Goal: Task Accomplishment & Management: Use online tool/utility

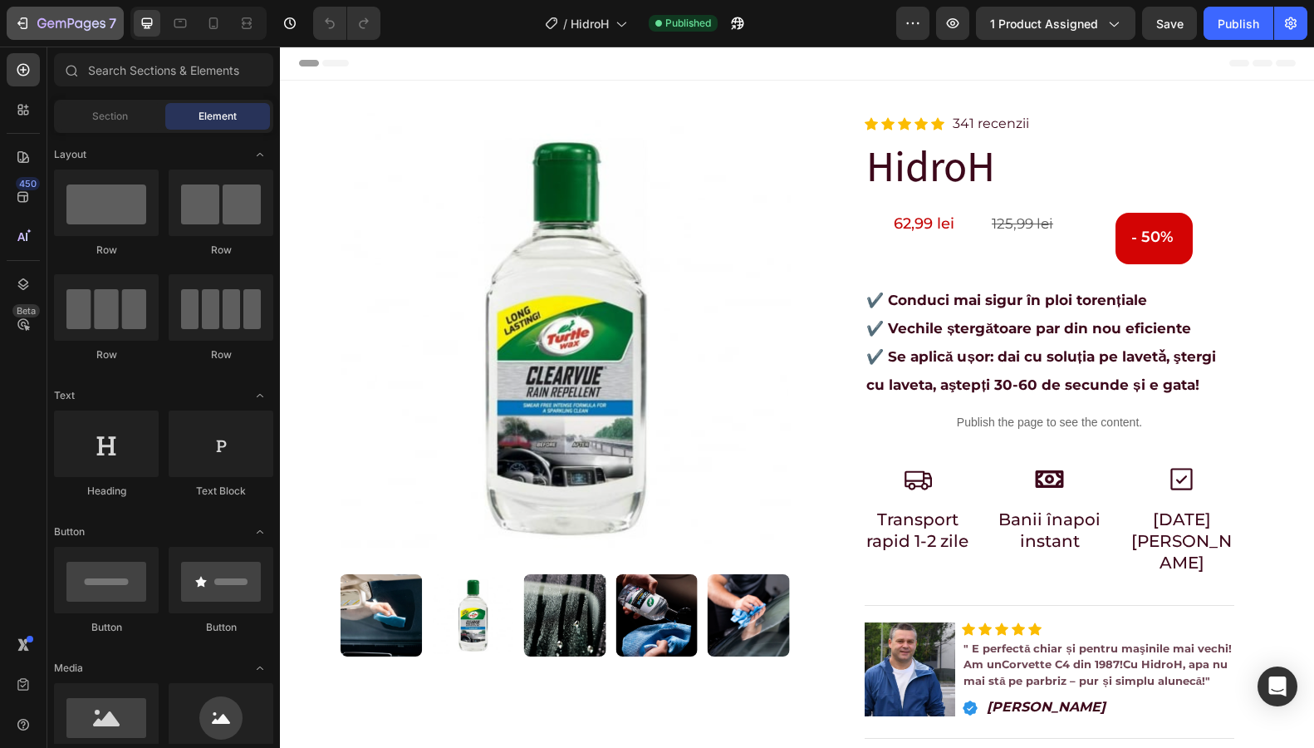
drag, startPoint x: 0, startPoint y: 0, endPoint x: 18, endPoint y: 28, distance: 33.6
click at [18, 28] on icon "button" at bounding box center [22, 23] width 17 height 17
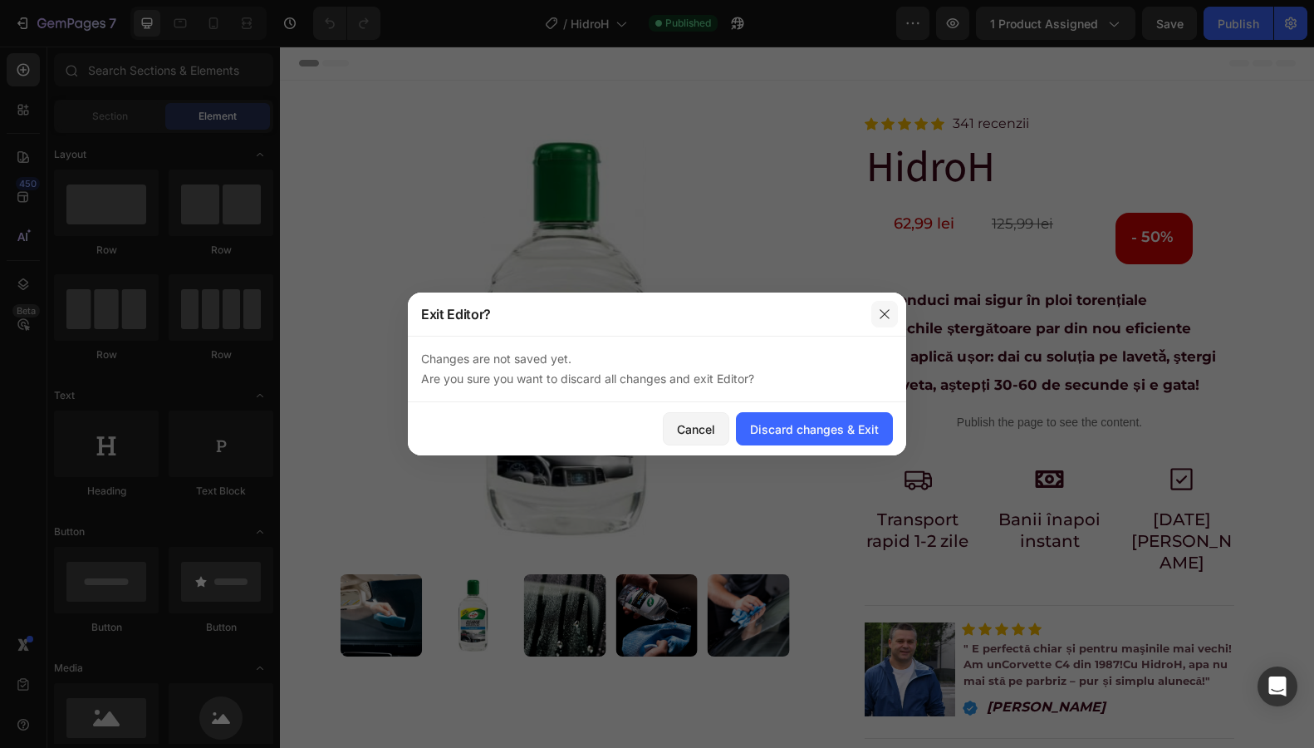
click at [881, 307] on icon "button" at bounding box center [884, 313] width 13 height 13
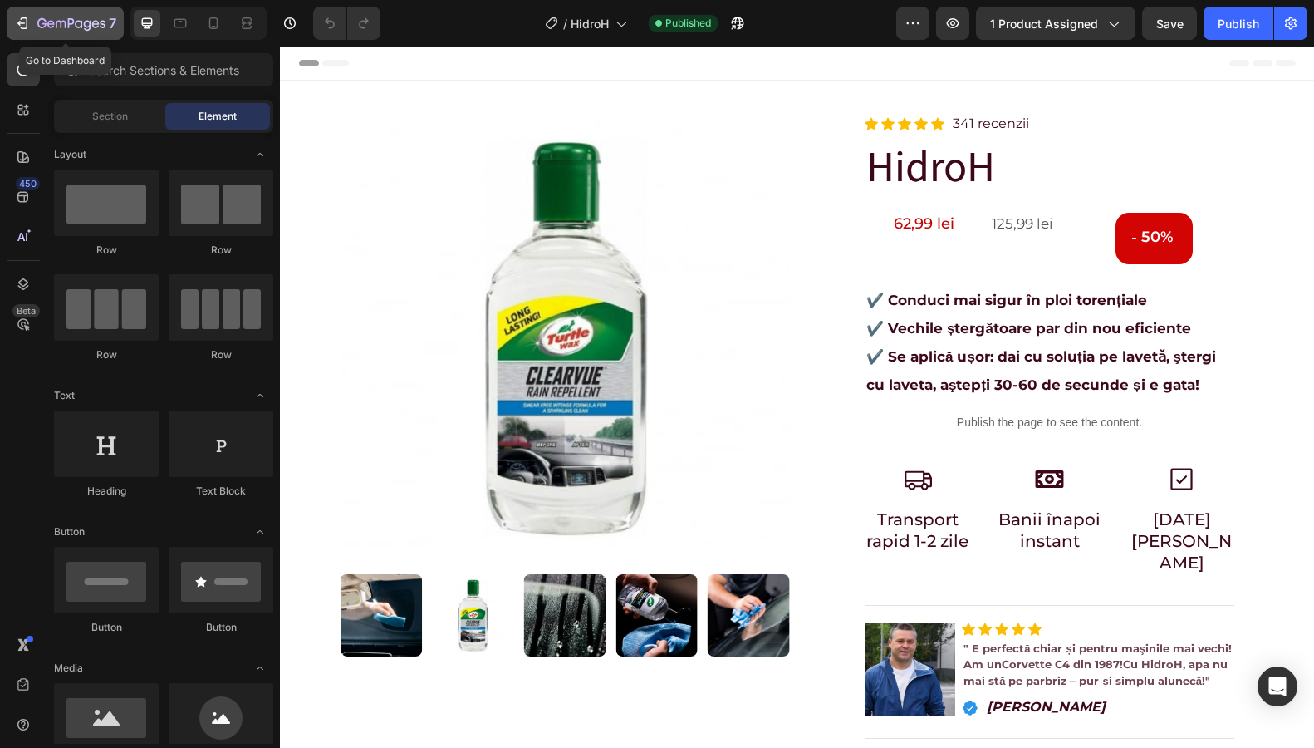
click at [27, 23] on icon "button" at bounding box center [22, 23] width 17 height 17
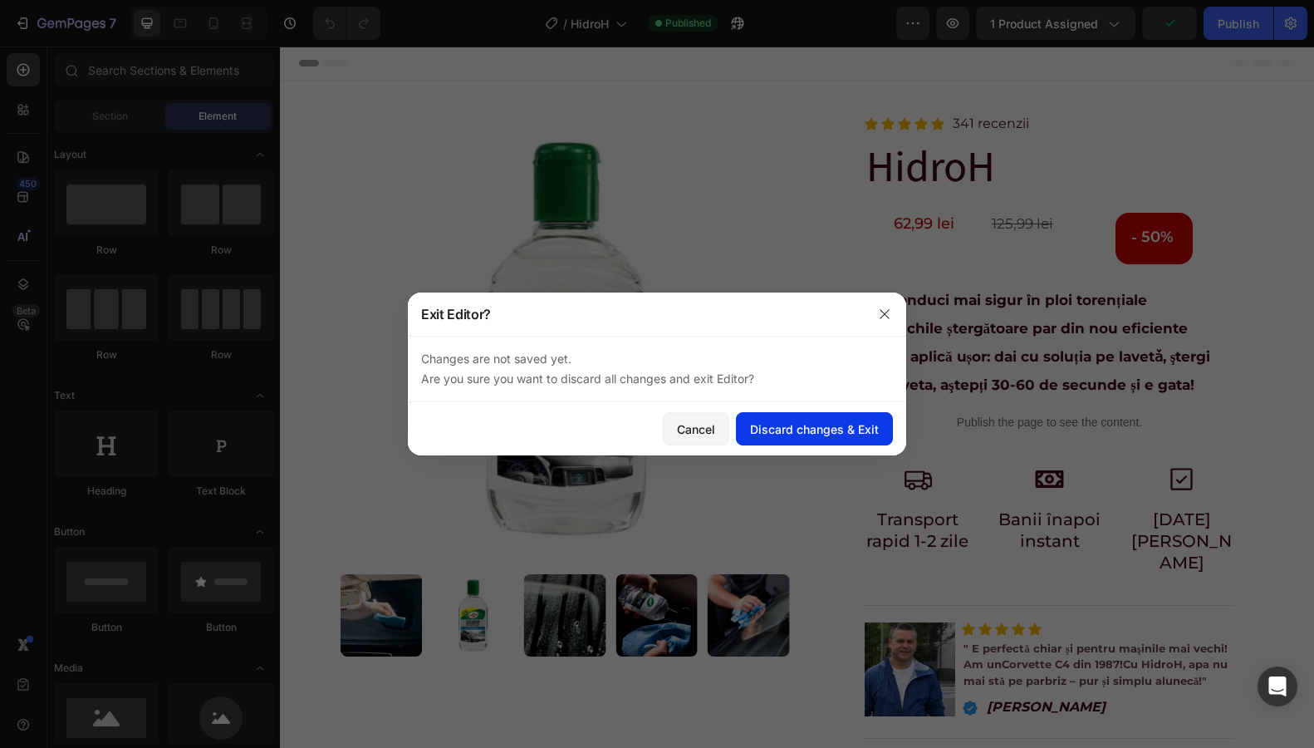
click at [802, 438] on button "Discard changes & Exit" at bounding box center [814, 428] width 157 height 33
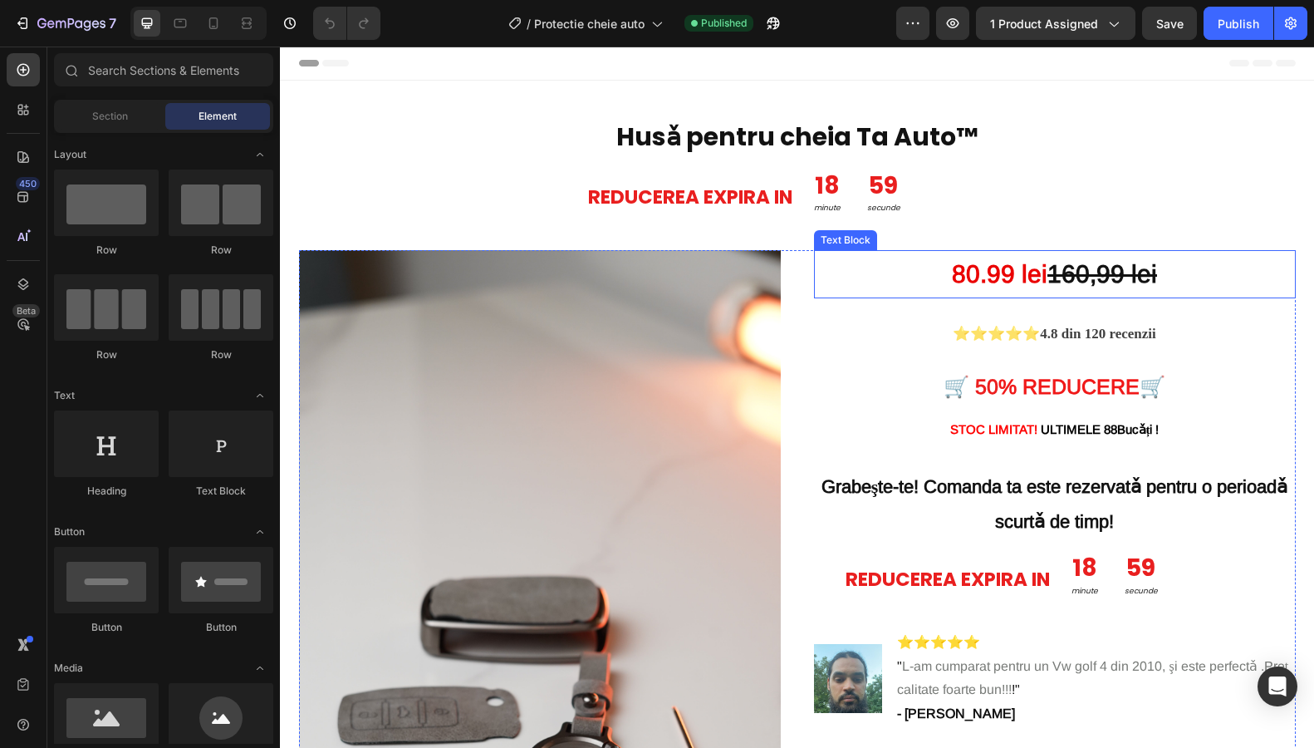
click at [987, 278] on strong "80.99 lei" at bounding box center [1000, 273] width 96 height 27
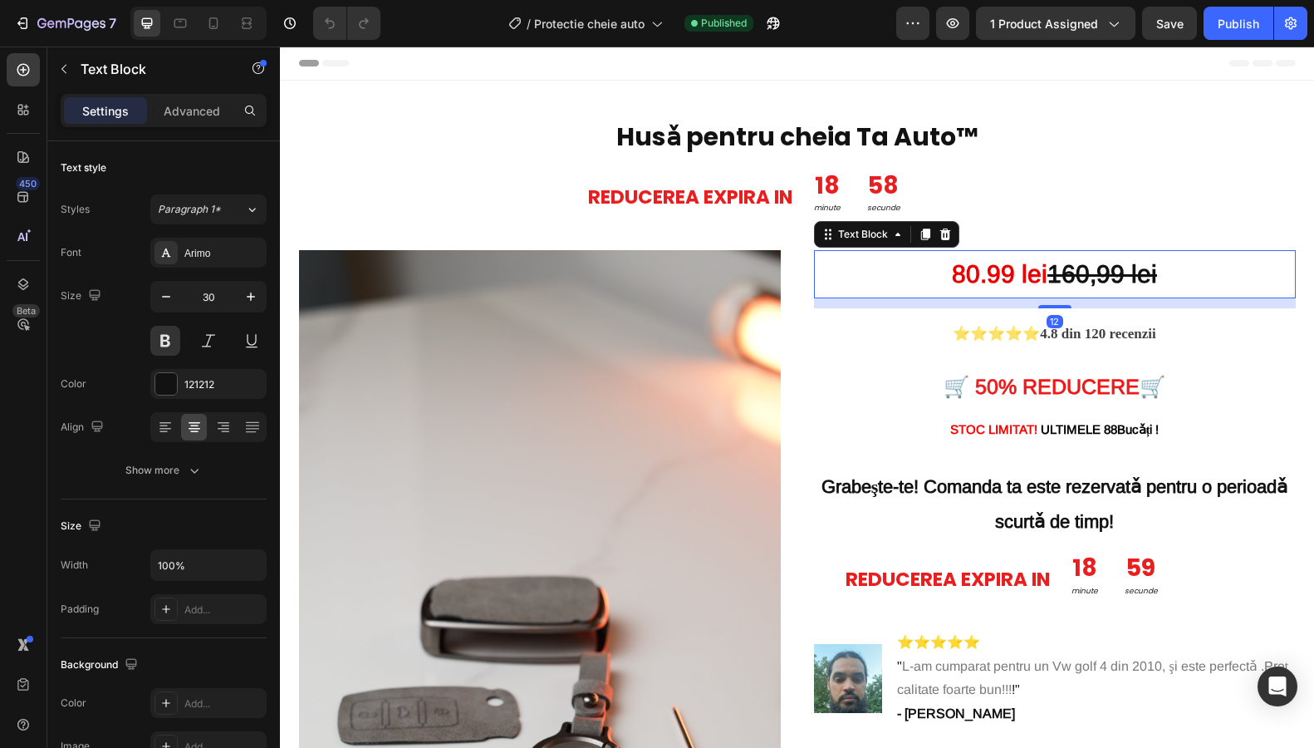
click at [993, 277] on strong "80.99 lei" at bounding box center [1000, 273] width 96 height 27
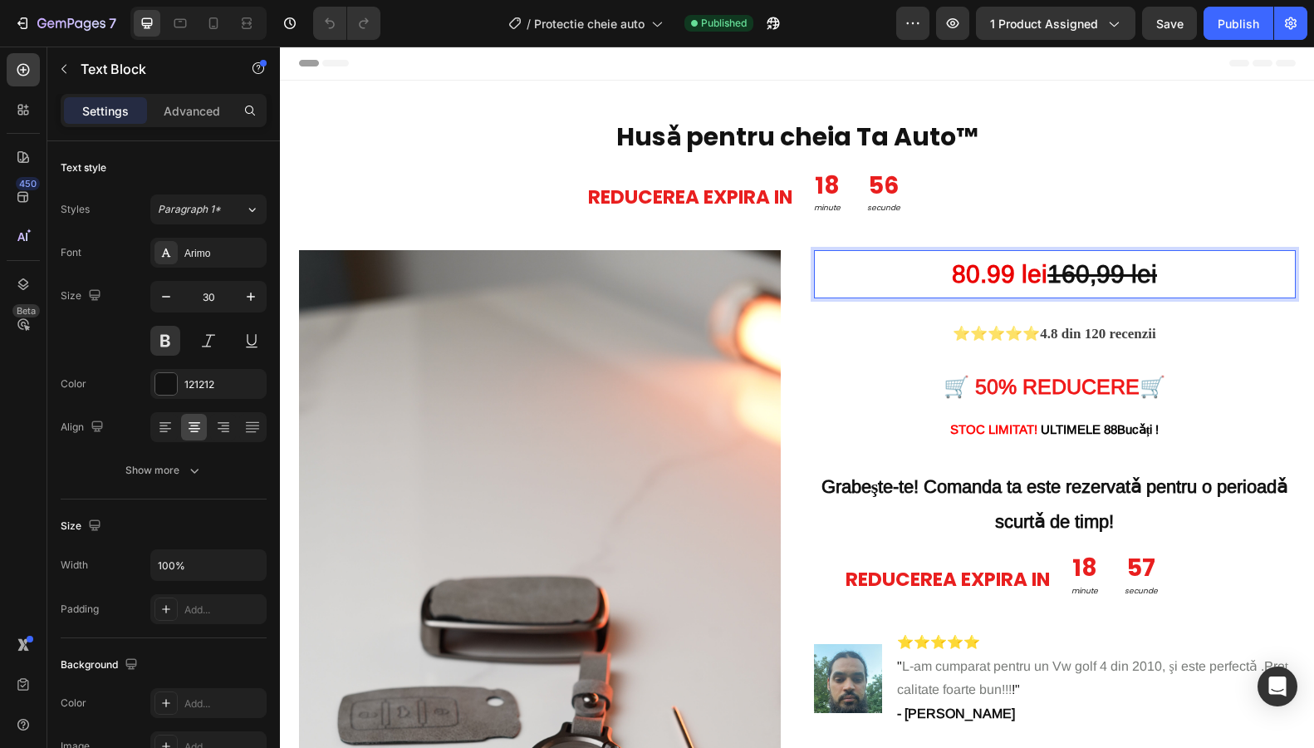
click at [963, 276] on strong "80.99 lei" at bounding box center [1000, 273] width 96 height 27
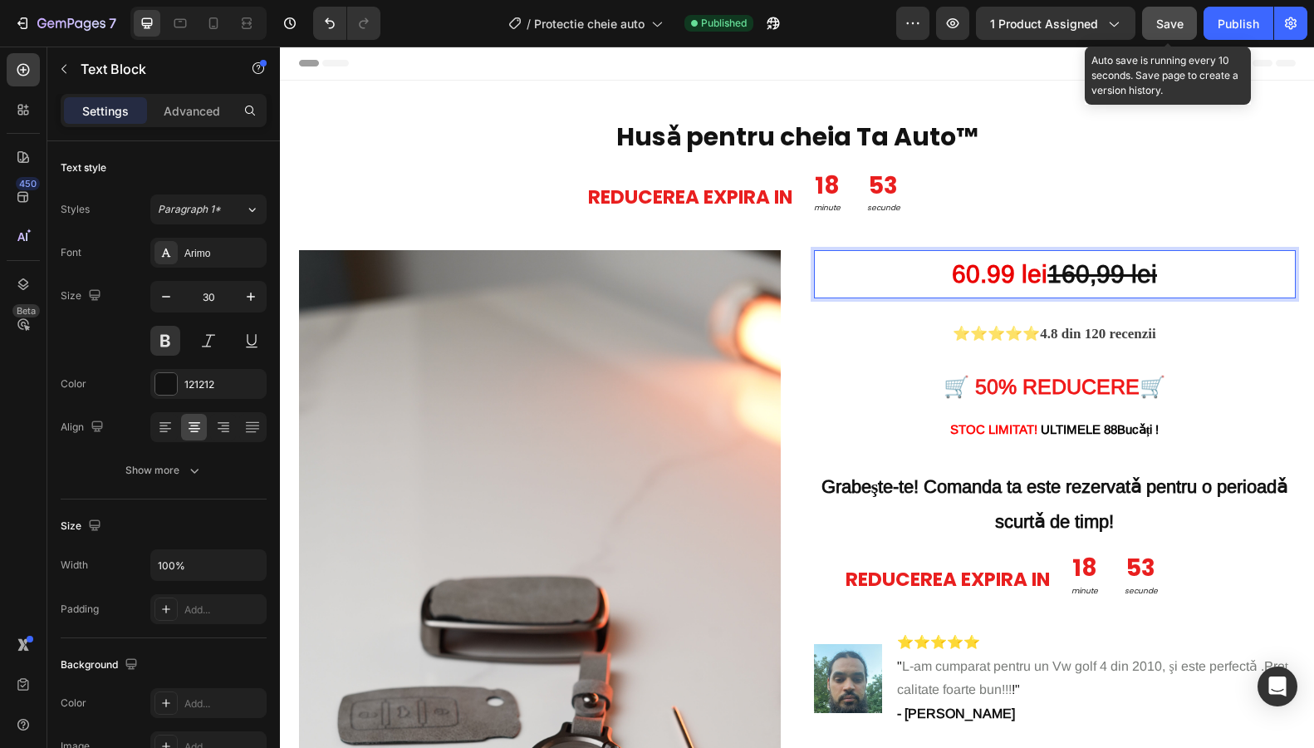
click at [1173, 31] on div "Save" at bounding box center [1169, 23] width 27 height 17
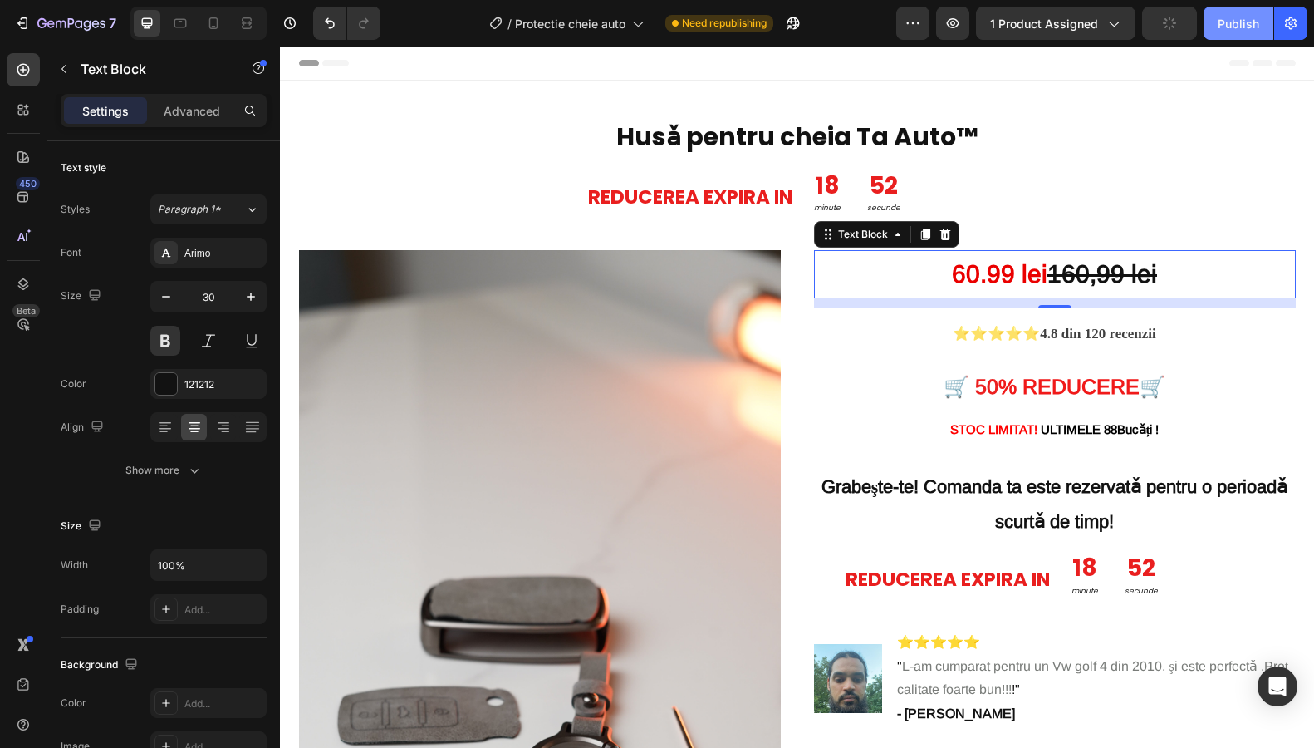
click at [1218, 26] on div "Publish" at bounding box center [1239, 23] width 42 height 17
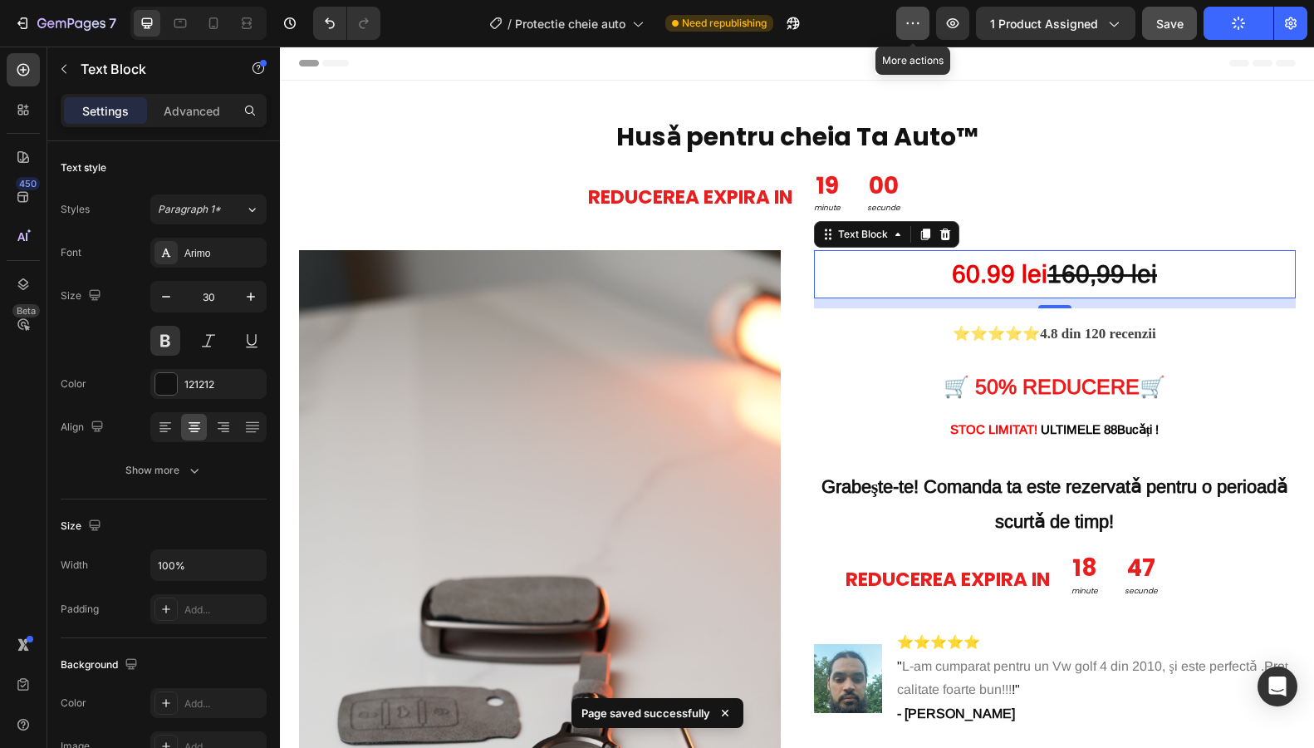
click at [920, 30] on icon "button" at bounding box center [913, 23] width 17 height 17
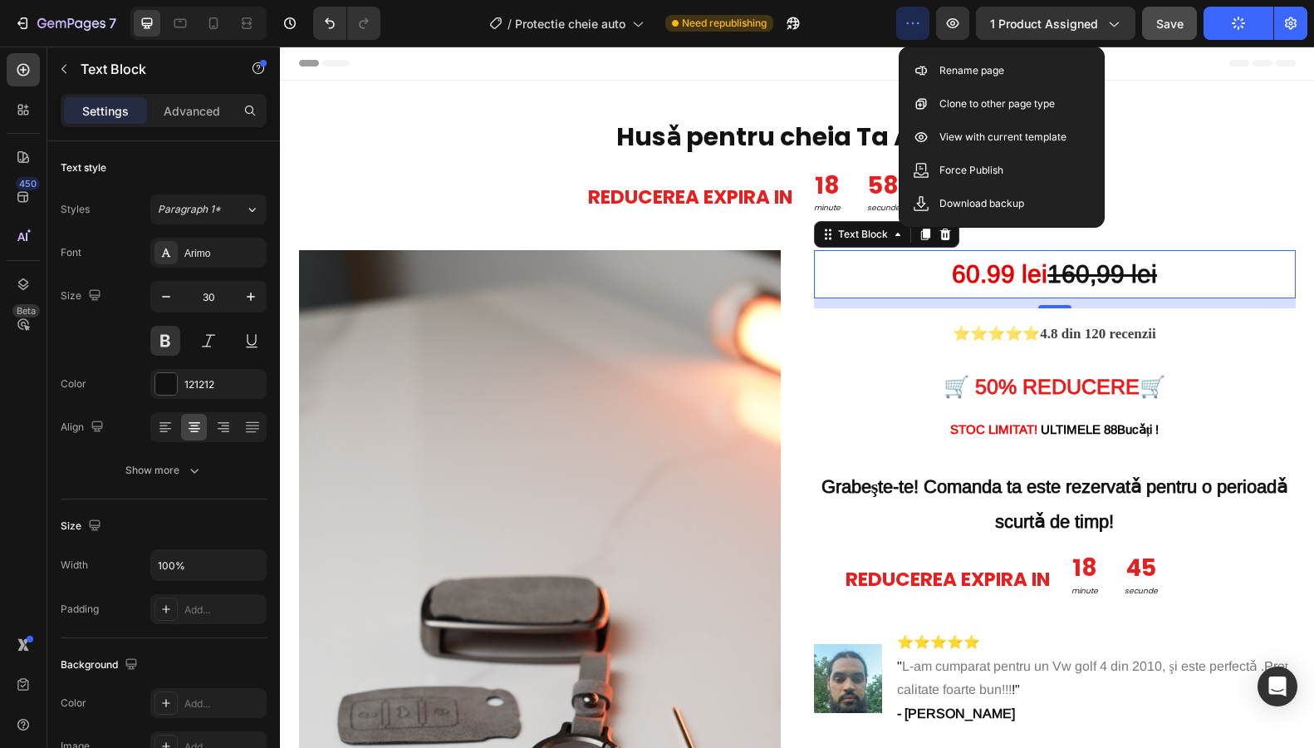
click at [920, 30] on icon "button" at bounding box center [913, 23] width 17 height 17
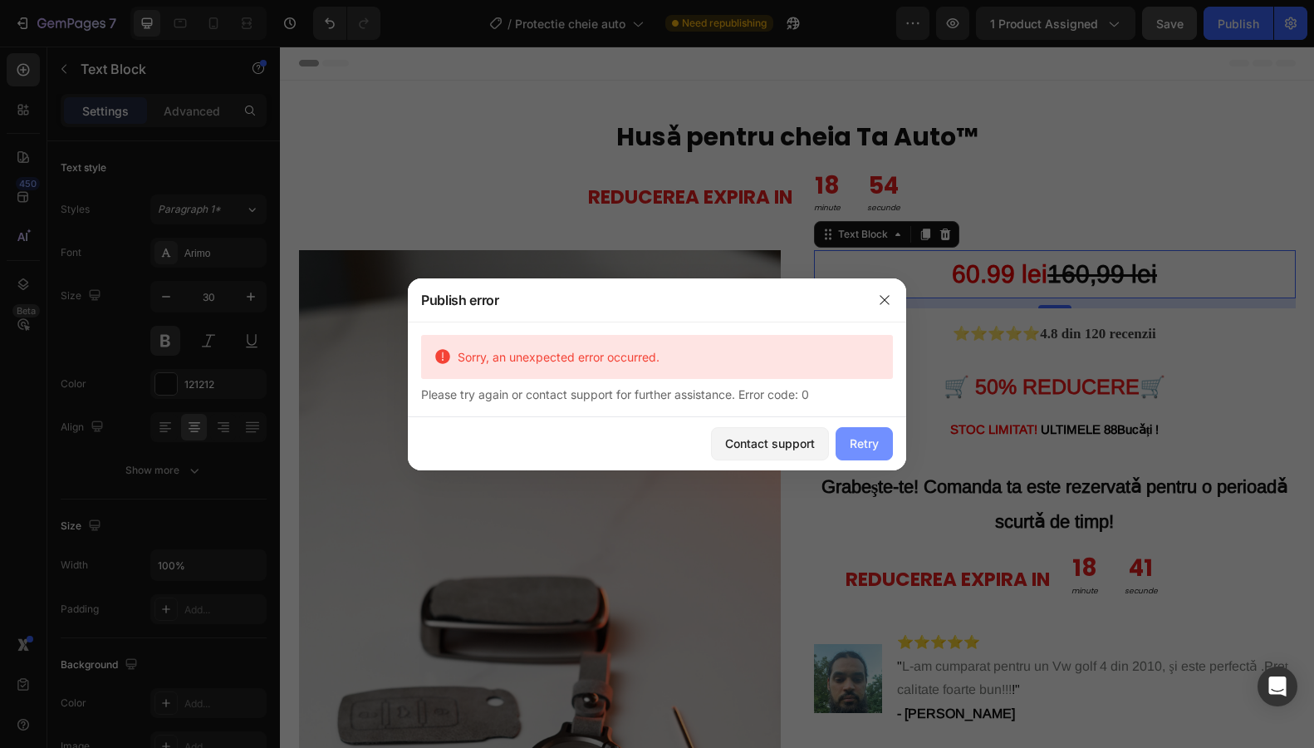
click at [879, 452] on button "Retry" at bounding box center [864, 443] width 57 height 33
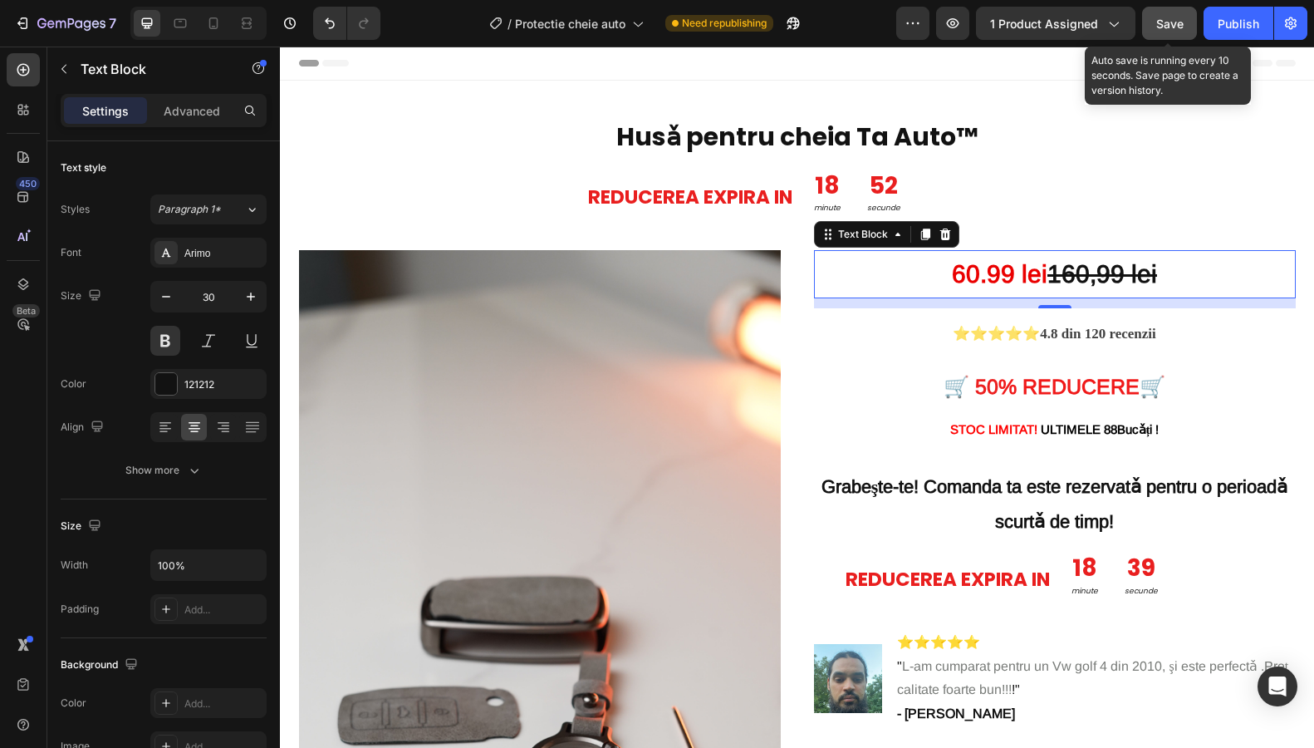
click at [1182, 27] on span "Save" at bounding box center [1169, 24] width 27 height 14
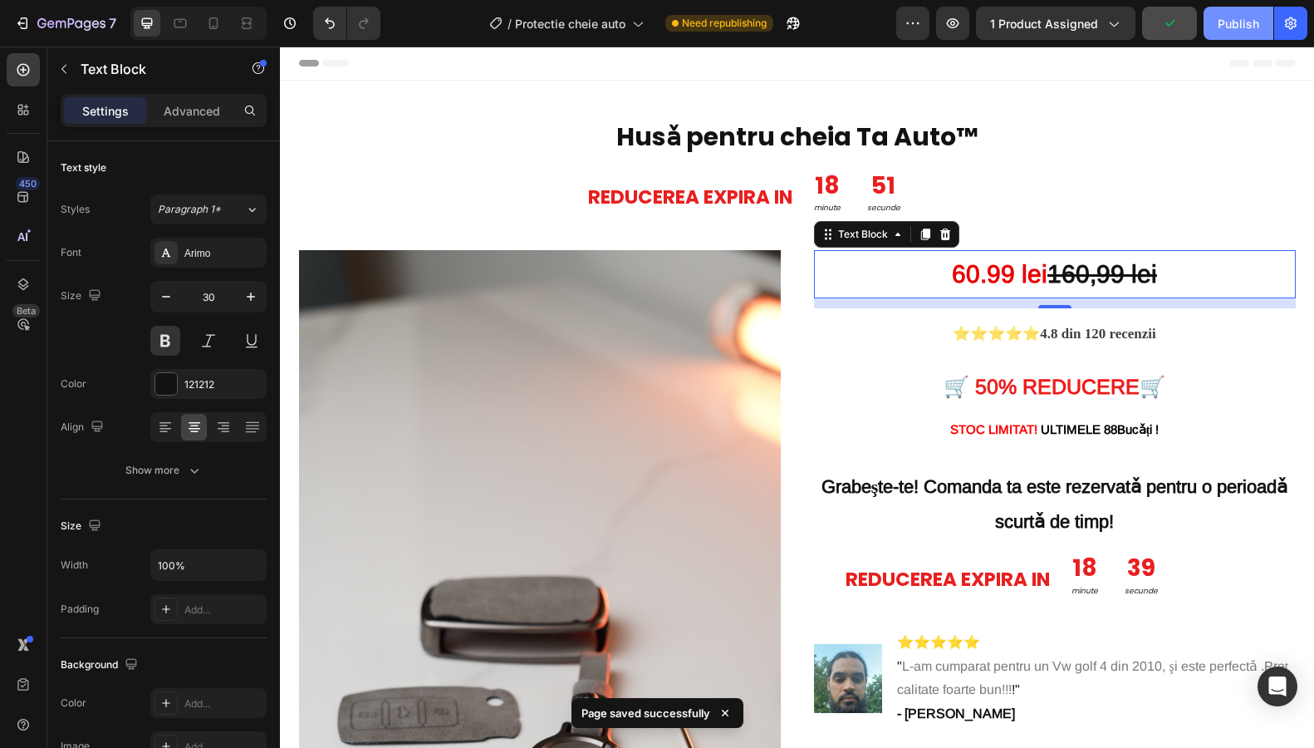
click at [1240, 20] on div "Publish" at bounding box center [1239, 23] width 42 height 17
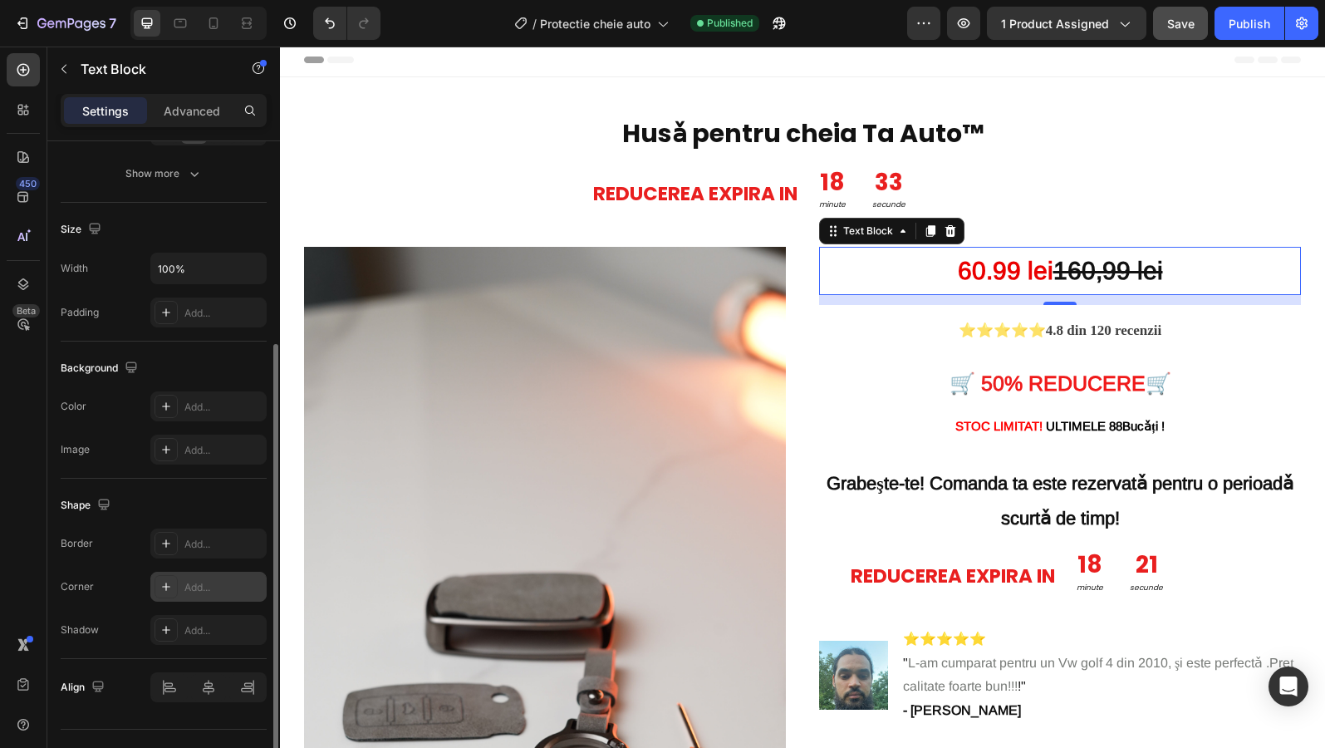
scroll to position [316, 0]
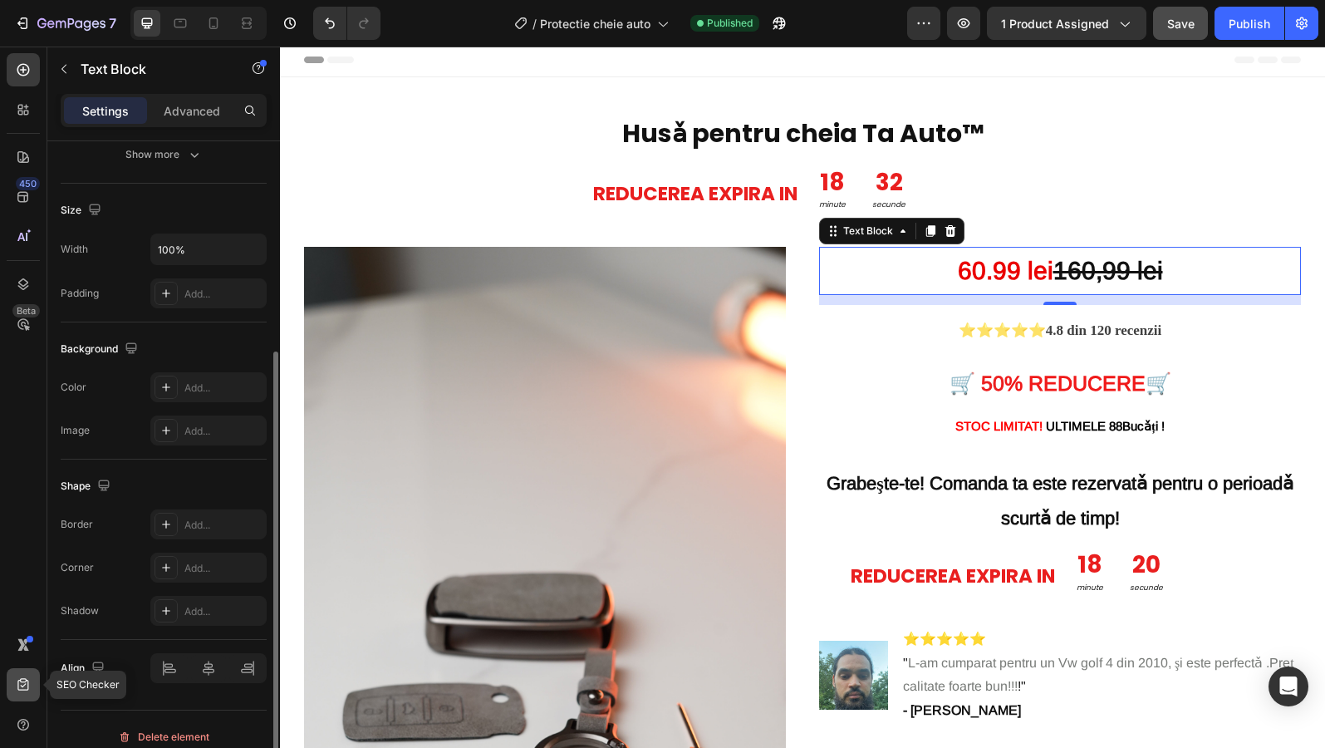
click at [24, 697] on div at bounding box center [23, 684] width 33 height 33
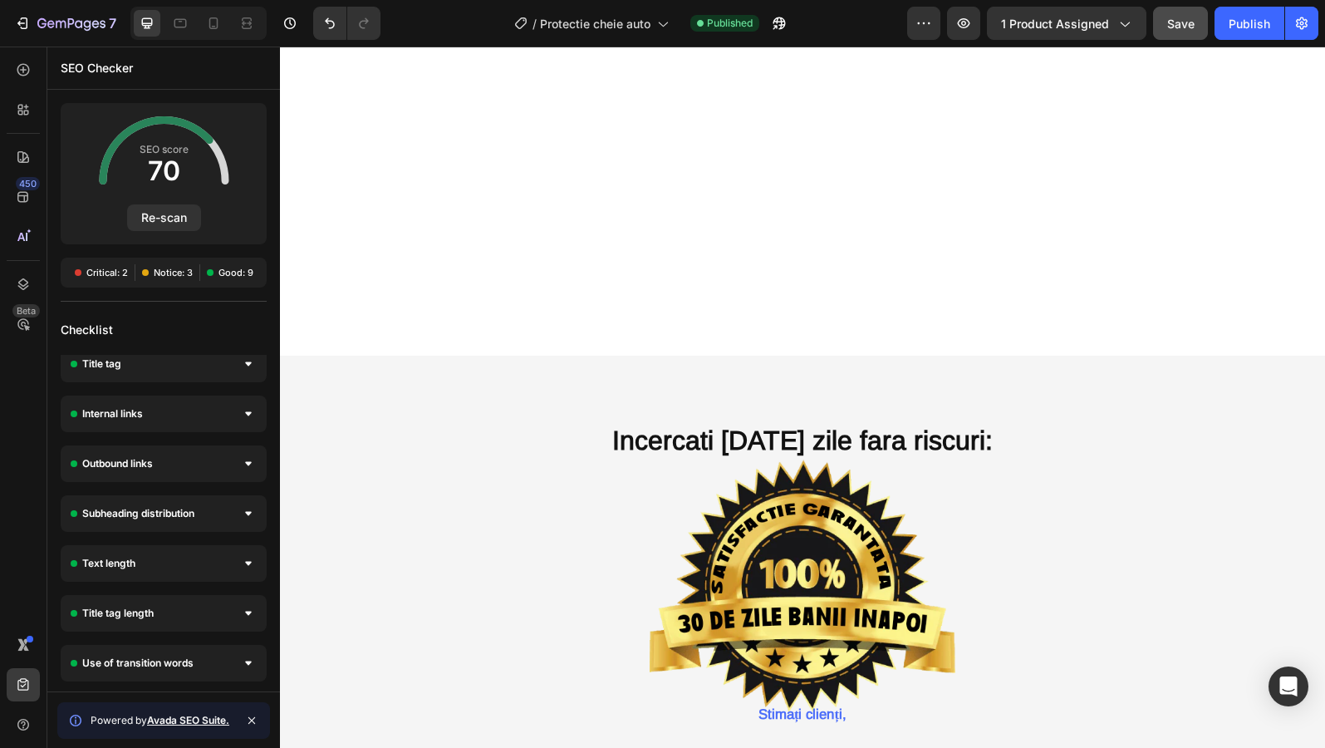
scroll to position [4454, 0]
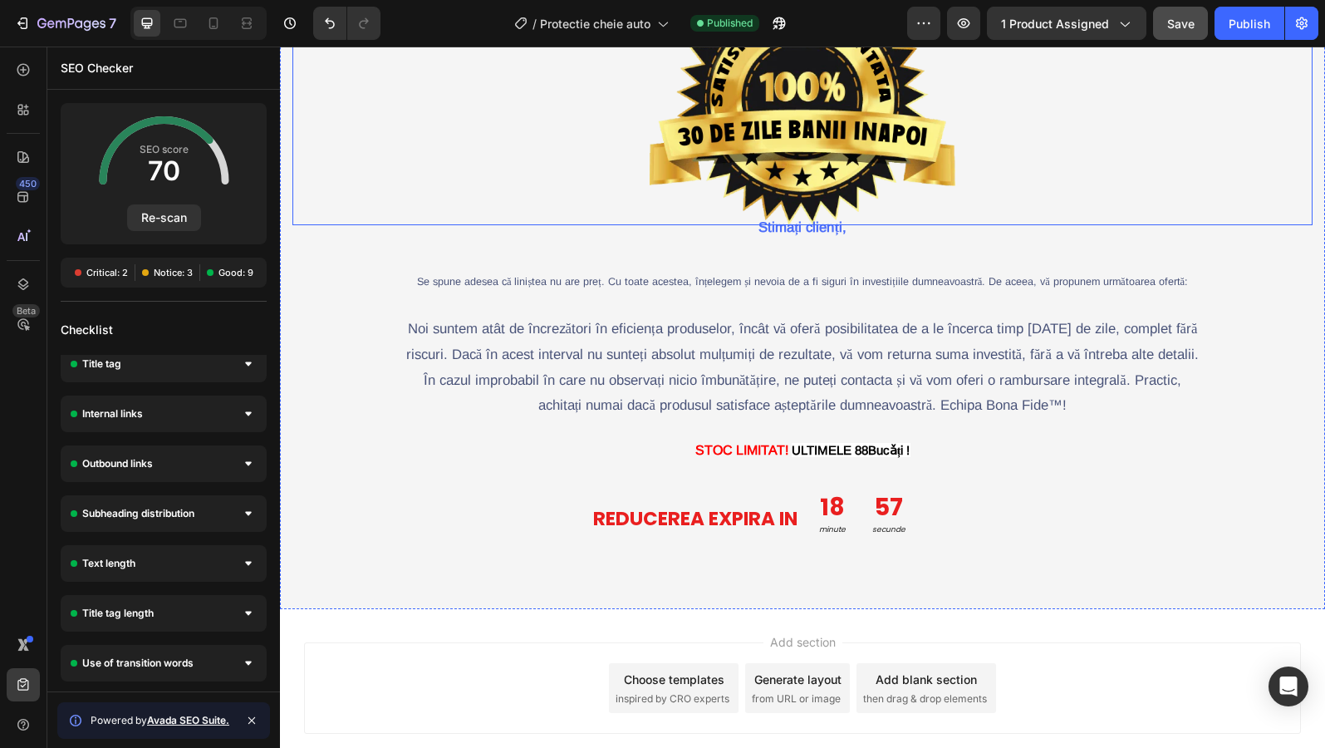
click at [741, 225] on img at bounding box center [803, 99] width 306 height 252
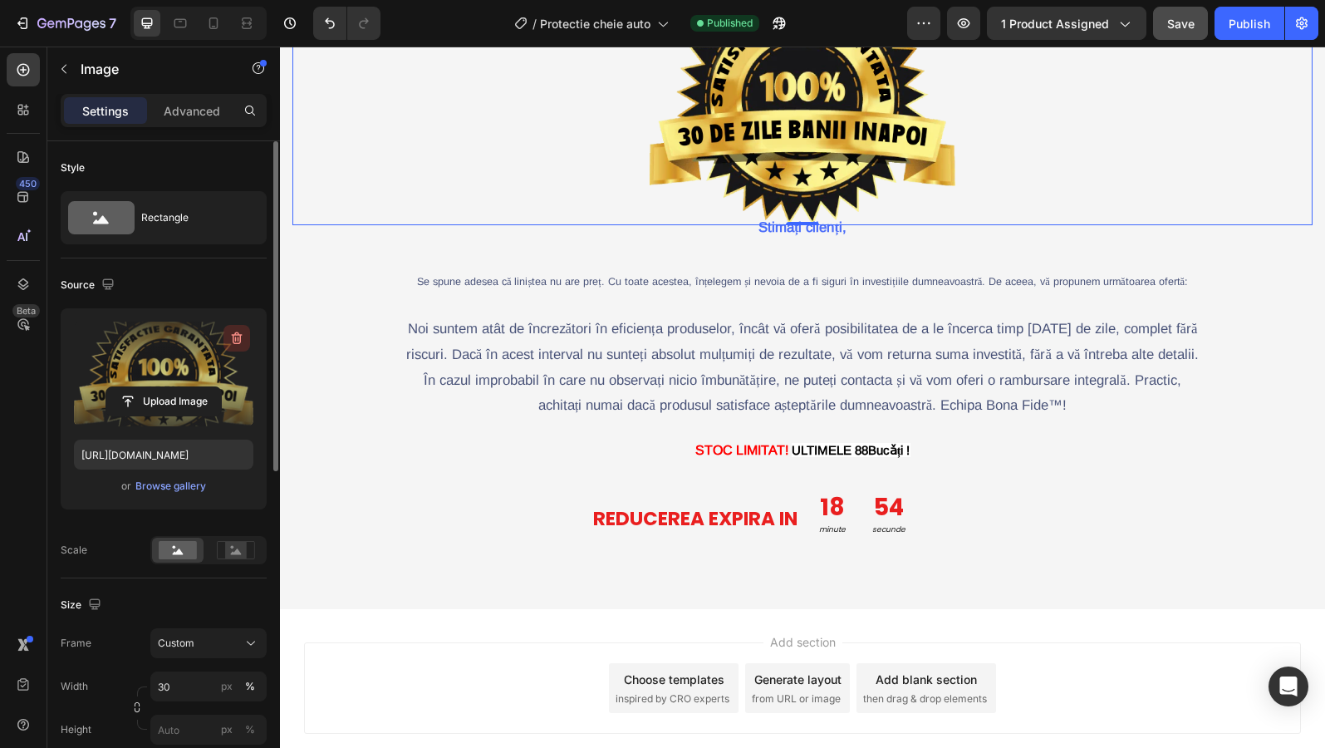
click at [232, 335] on icon "button" at bounding box center [237, 338] width 11 height 12
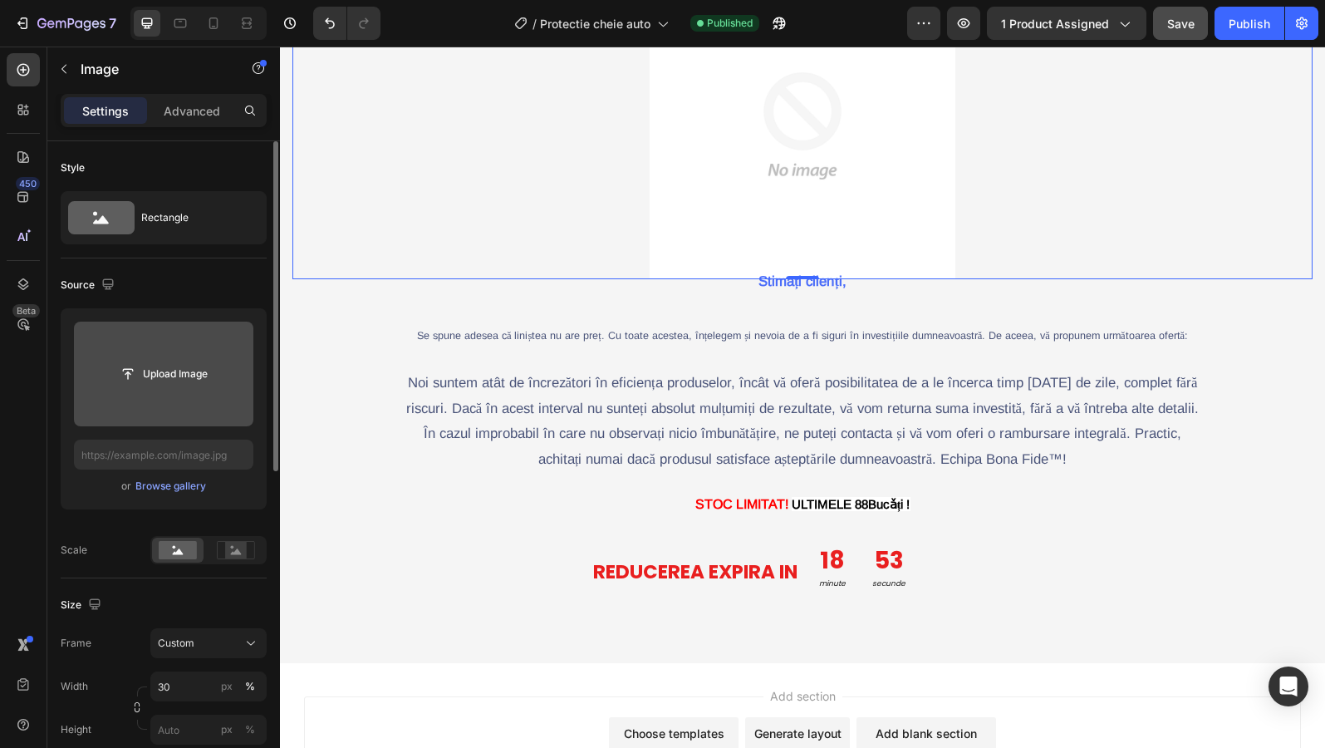
click at [739, 278] on img at bounding box center [803, 126] width 306 height 306
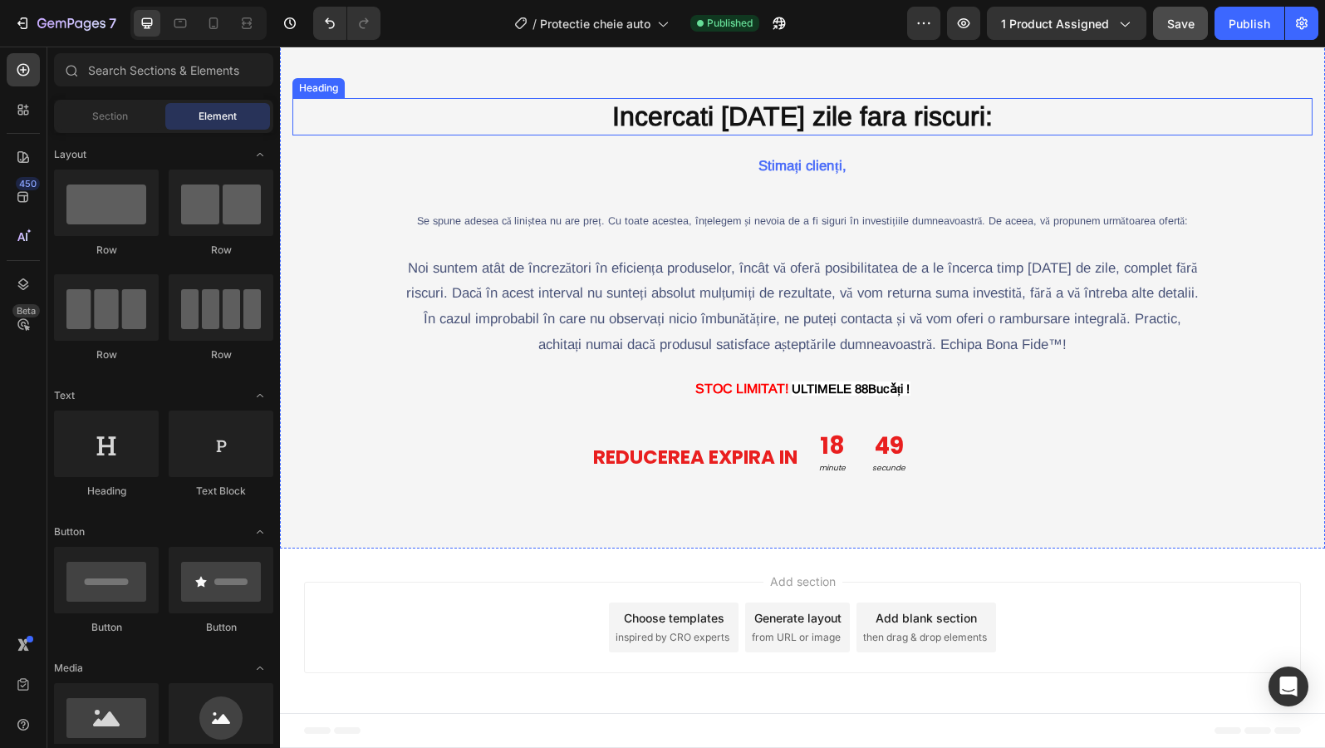
click at [993, 136] on h2 "Incercati [DATE] zile fara riscuri:" at bounding box center [802, 117] width 1020 height 38
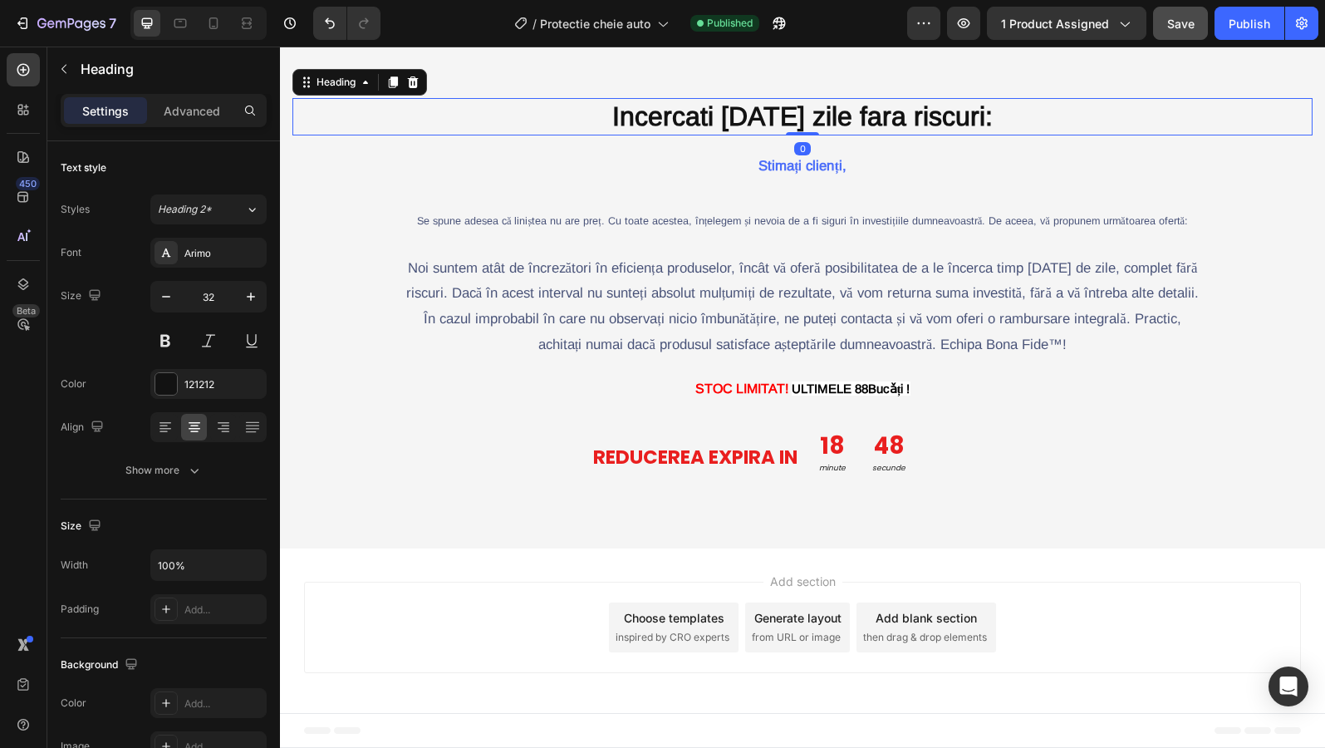
click at [989, 136] on h2 "Incercati [DATE] zile fara riscuri:" at bounding box center [802, 117] width 1020 height 38
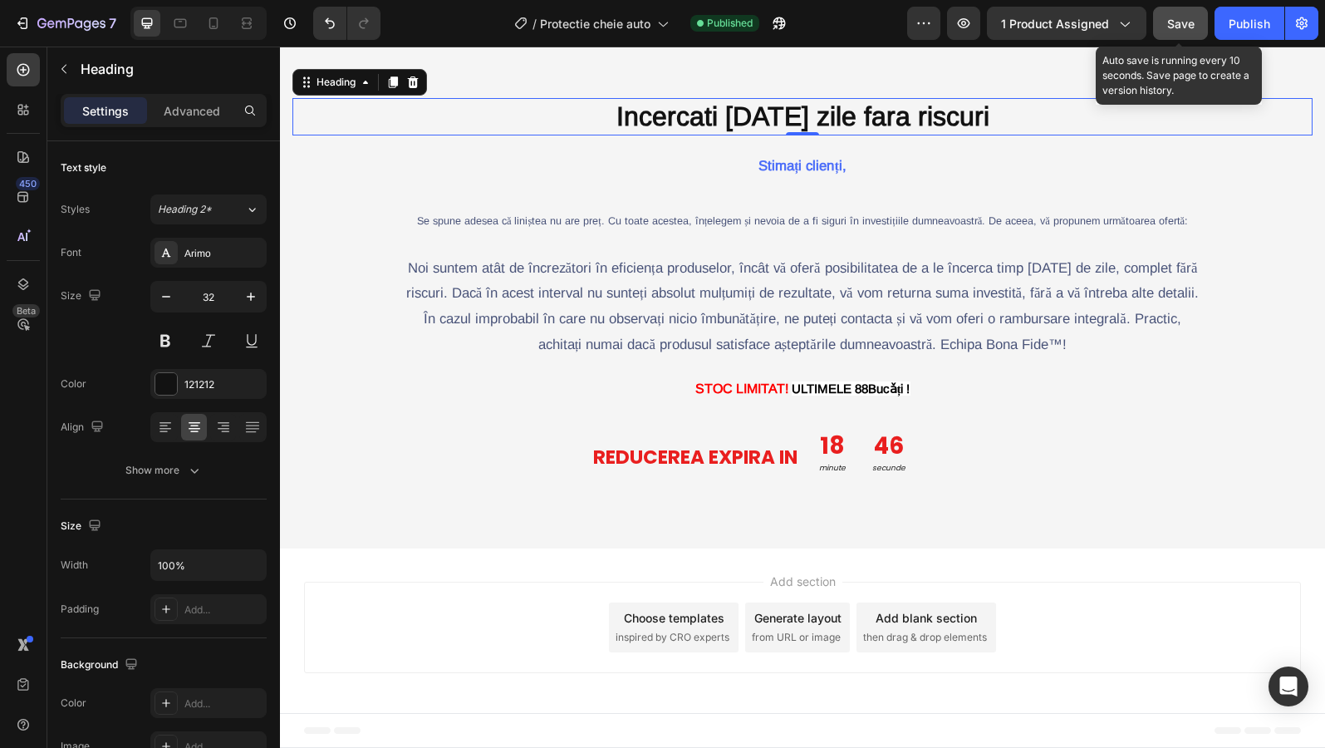
drag, startPoint x: 1182, startPoint y: 29, endPoint x: 1204, endPoint y: 24, distance: 22.2
click at [1182, 28] on span "Save" at bounding box center [1180, 24] width 27 height 14
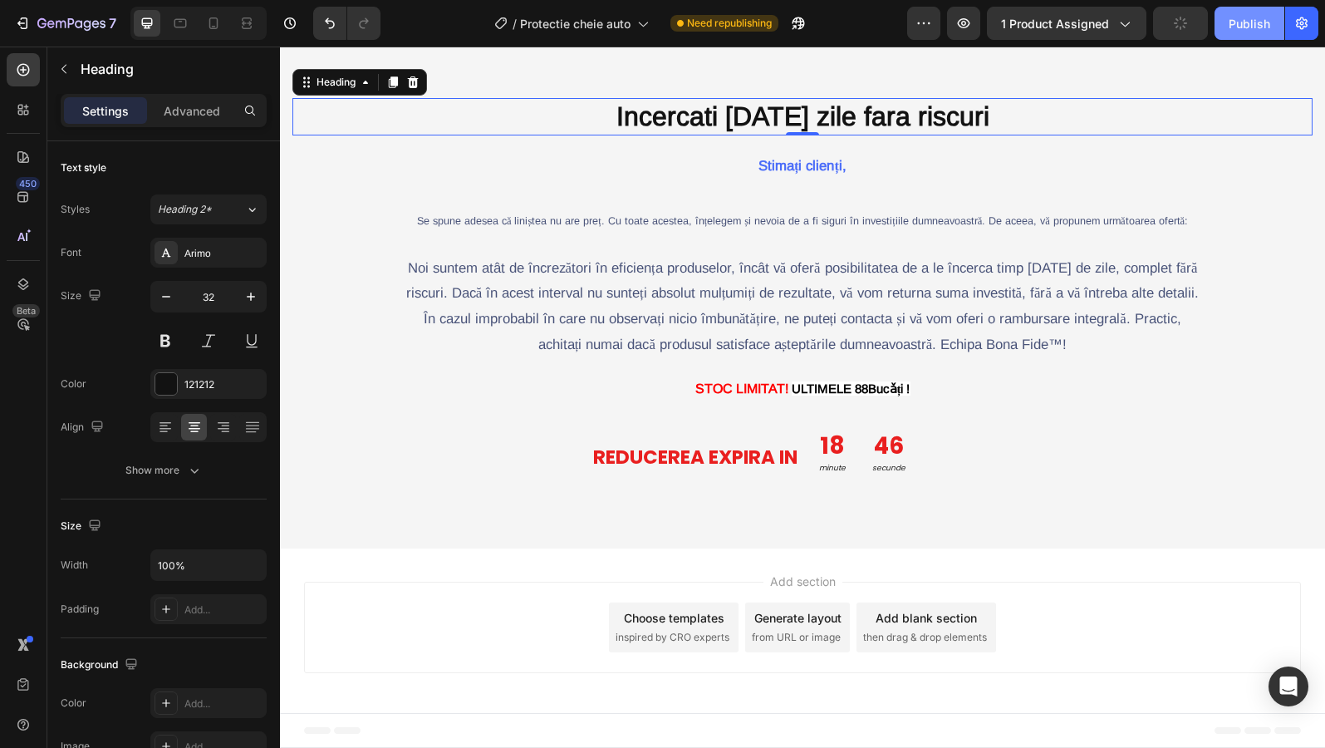
click at [1232, 24] on div "Publish" at bounding box center [1249, 23] width 42 height 17
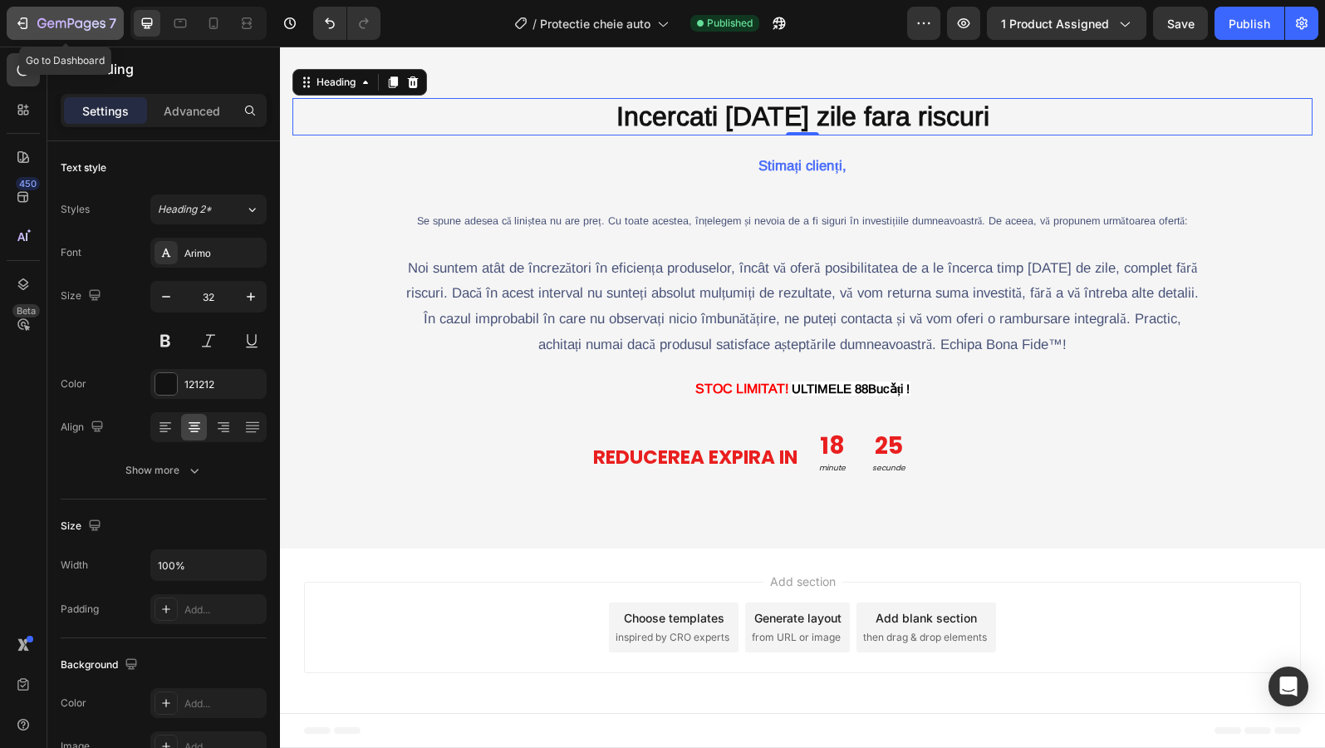
click at [38, 29] on icon "button" at bounding box center [71, 24] width 68 height 14
